Goal: Use online tool/utility: Utilize a website feature to perform a specific function

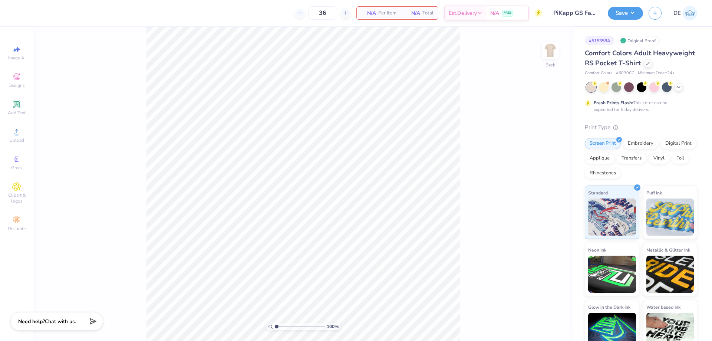
click at [18, 133] on circle at bounding box center [16, 134] width 4 height 4
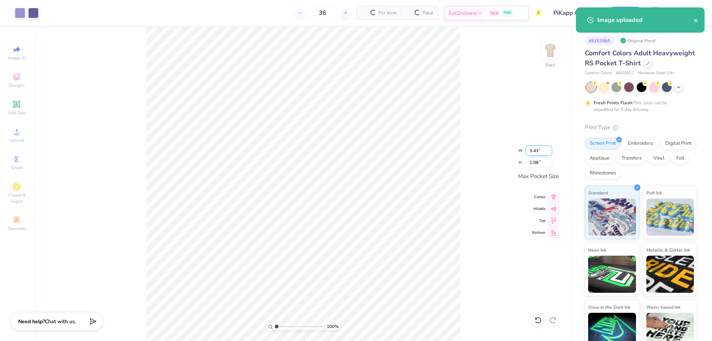
click at [531, 155] on input "3.43" at bounding box center [539, 150] width 27 height 10
click at [531, 154] on input "3.43" at bounding box center [539, 150] width 27 height 10
type input "3.50"
type input "2.02"
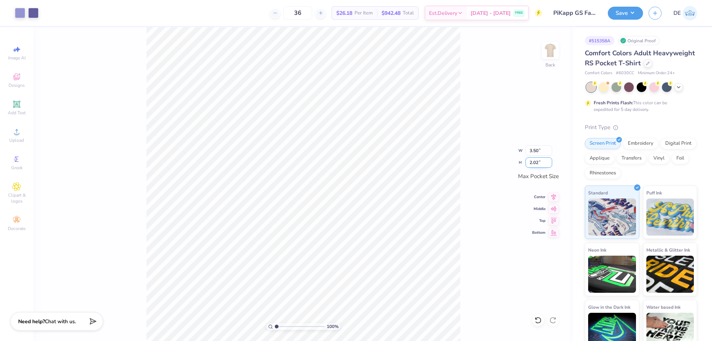
click at [530, 164] on input "2.02" at bounding box center [539, 162] width 27 height 10
click at [460, 167] on div "100 % Back W 3.50 3.50 " H 2.02 2.02 " Max Pocket Size Center Middle Top Bottom" at bounding box center [303, 184] width 540 height 314
click at [546, 55] on img at bounding box center [551, 51] width 30 height 30
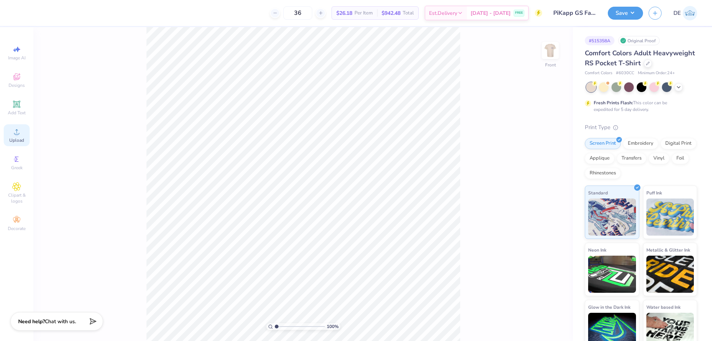
click at [11, 132] on div "Upload" at bounding box center [17, 135] width 26 height 22
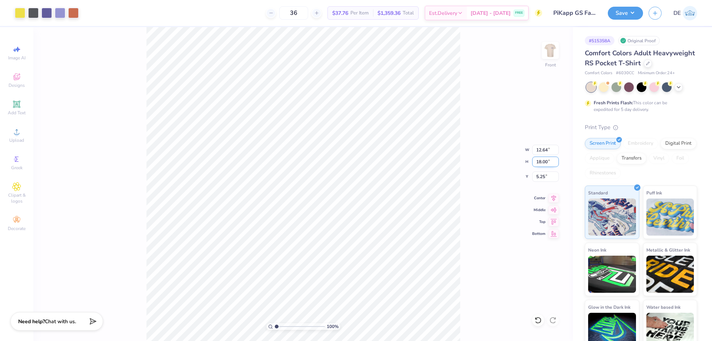
click at [540, 164] on input "18.00" at bounding box center [545, 162] width 27 height 10
type input "15"
type input "10.53"
type input "15.00"
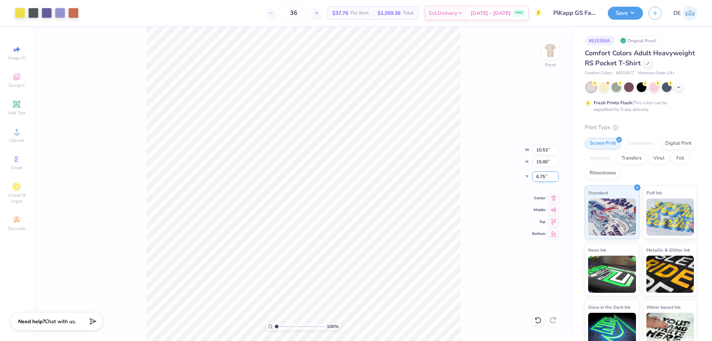
click at [539, 176] on input "6.75" at bounding box center [545, 176] width 27 height 10
type input "3.00"
click at [537, 178] on input "3.00" at bounding box center [545, 176] width 27 height 10
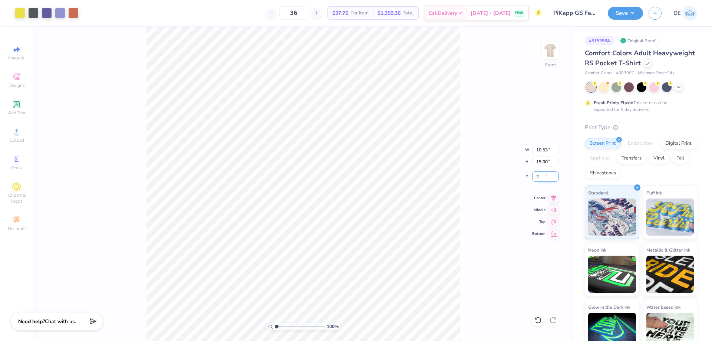
type input "2.00"
click at [626, 12] on button "Save" at bounding box center [625, 12] width 35 height 13
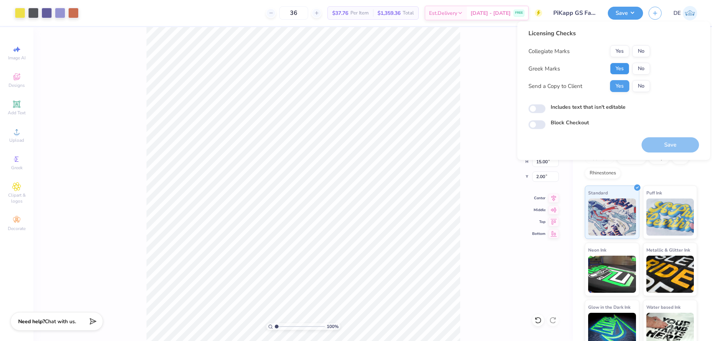
click at [626, 70] on button "Yes" at bounding box center [619, 69] width 19 height 12
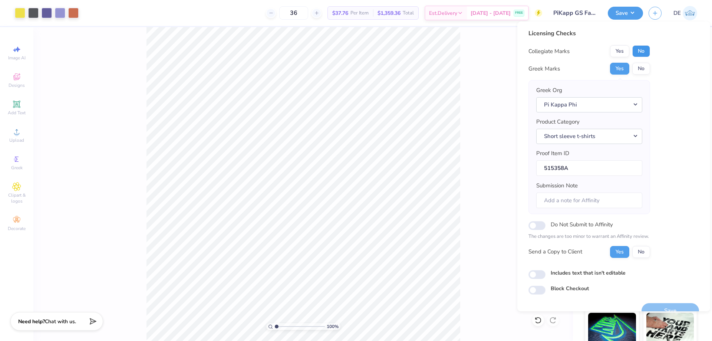
click at [637, 53] on button "No" at bounding box center [641, 51] width 18 height 12
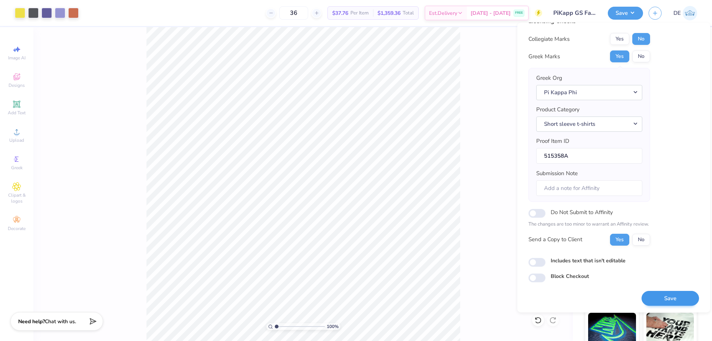
scroll to position [14, 0]
click at [652, 300] on button "Save" at bounding box center [670, 297] width 57 height 15
